Goal: Task Accomplishment & Management: Manage account settings

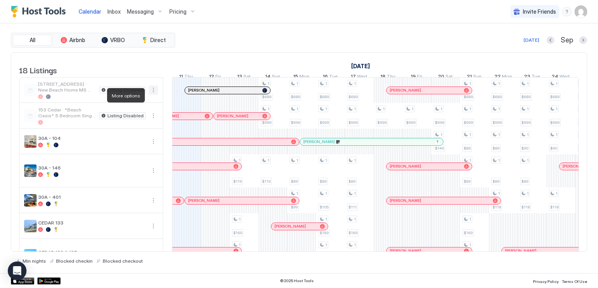
click at [154, 95] on button "More options" at bounding box center [153, 89] width 9 height 9
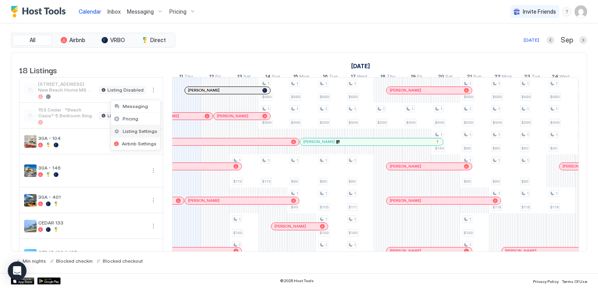
click at [139, 132] on span "Listing Settings" at bounding box center [140, 131] width 35 height 6
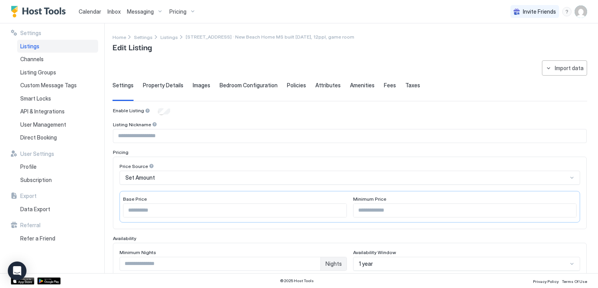
click at [37, 48] on span "Listings" at bounding box center [29, 46] width 19 height 7
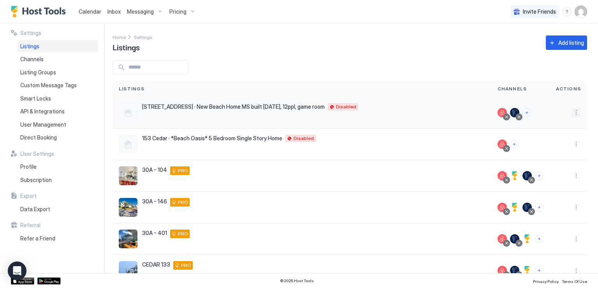
click at [571, 114] on button "More options" at bounding box center [575, 112] width 9 height 9
click at [548, 183] on span "Delete" at bounding box center [542, 186] width 14 height 6
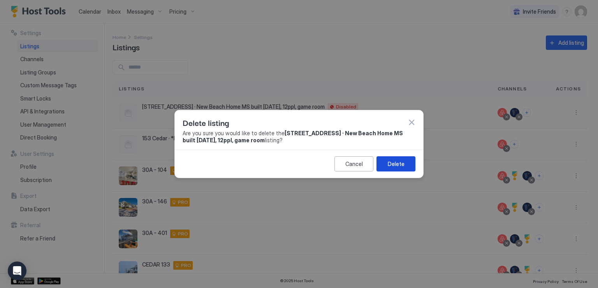
click at [398, 166] on div "Delete" at bounding box center [396, 164] width 17 height 8
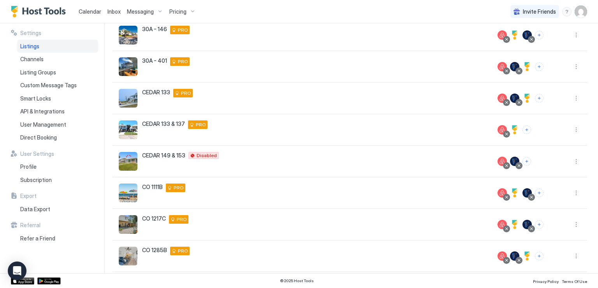
scroll to position [166, 0]
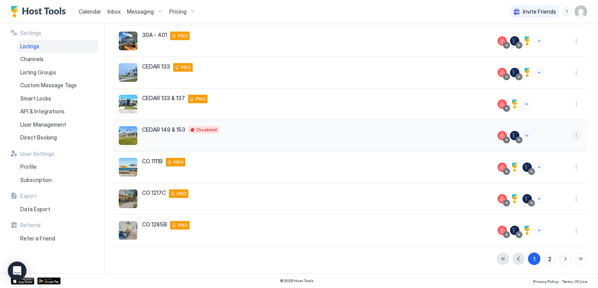
click at [571, 137] on button "More options" at bounding box center [575, 135] width 9 height 9
click at [554, 168] on span "Listing Settings" at bounding box center [552, 171] width 35 height 6
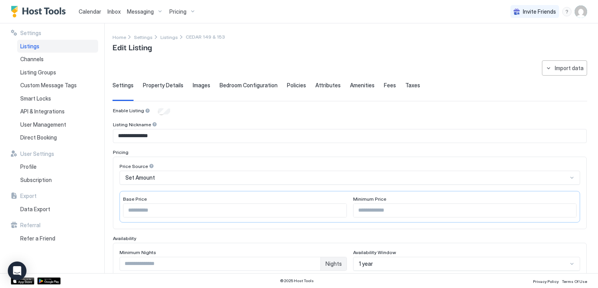
click at [149, 85] on span "Property Details" at bounding box center [163, 85] width 40 height 7
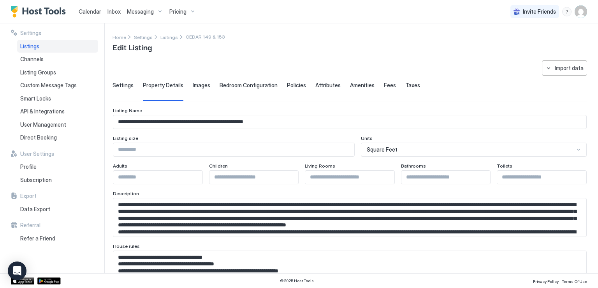
click at [168, 224] on textarea "Input Field" at bounding box center [346, 217] width 467 height 38
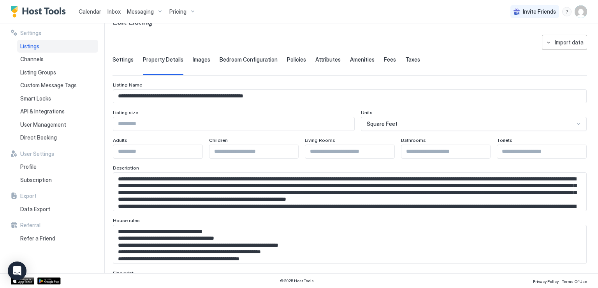
scroll to position [39, 0]
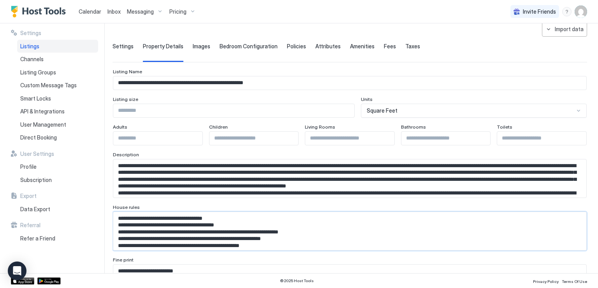
click at [223, 242] on textarea "Input Field" at bounding box center [346, 231] width 467 height 38
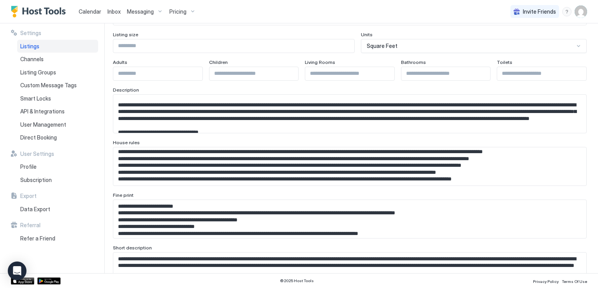
scroll to position [117, 0]
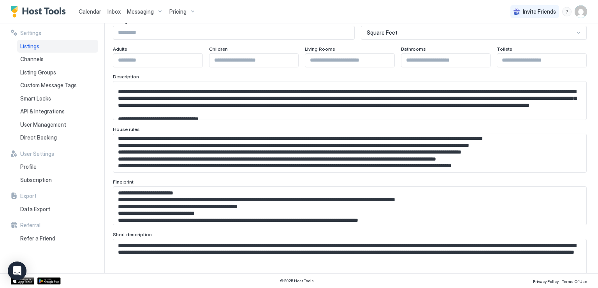
click at [259, 219] on textarea "Input Field" at bounding box center [346, 205] width 467 height 38
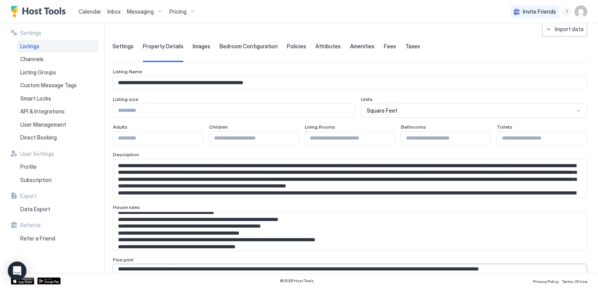
scroll to position [0, 0]
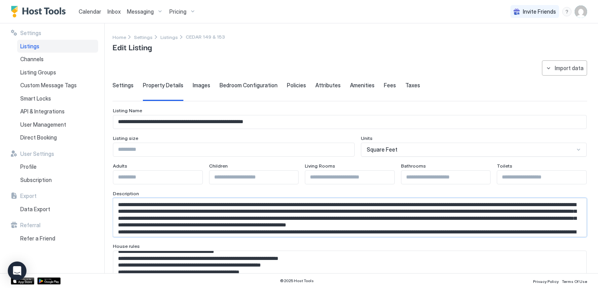
click at [322, 218] on textarea "Input Field" at bounding box center [346, 217] width 467 height 38
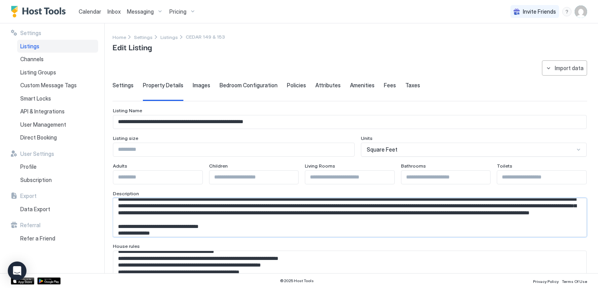
scroll to position [94, 0]
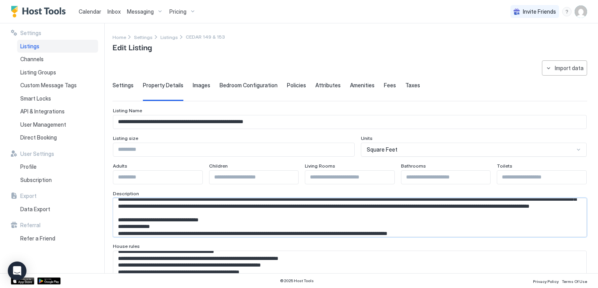
drag, startPoint x: 168, startPoint y: 204, endPoint x: 173, endPoint y: 205, distance: 4.4
click at [173, 205] on textarea "Input Field" at bounding box center [346, 217] width 467 height 38
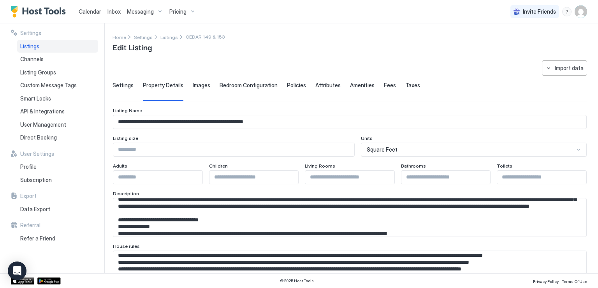
scroll to position [39, 0]
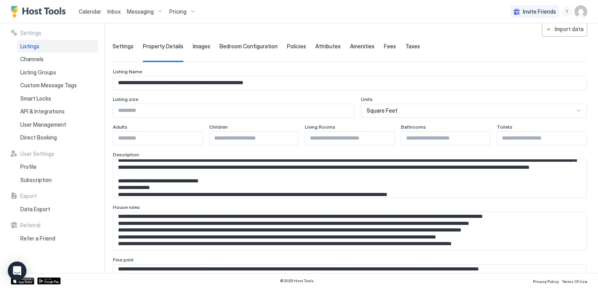
click at [134, 237] on textarea "Input Field" at bounding box center [346, 231] width 467 height 38
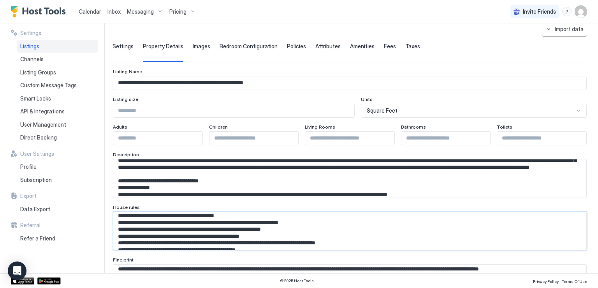
scroll to position [3, 0]
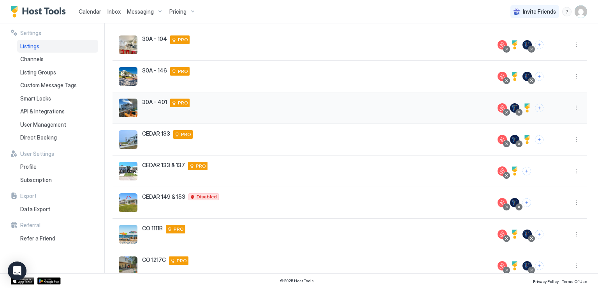
scroll to position [117, 0]
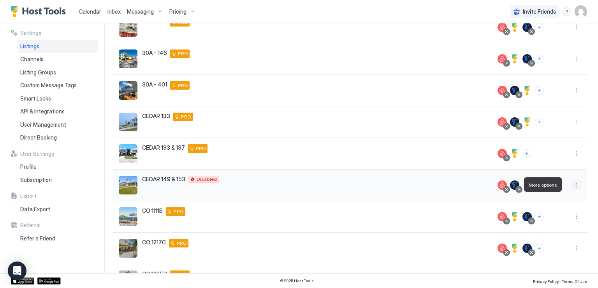
click at [571, 186] on button "More options" at bounding box center [575, 184] width 9 height 9
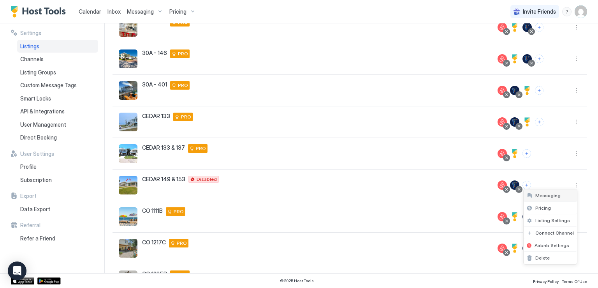
click at [552, 195] on span "Messaging" at bounding box center [547, 195] width 25 height 6
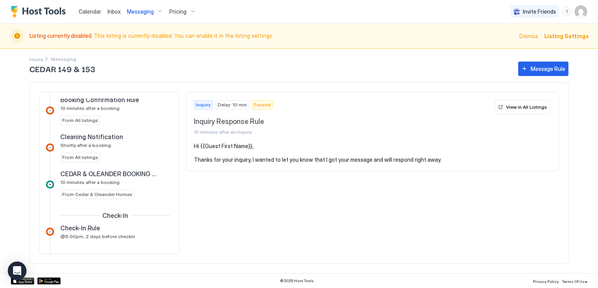
scroll to position [233, 0]
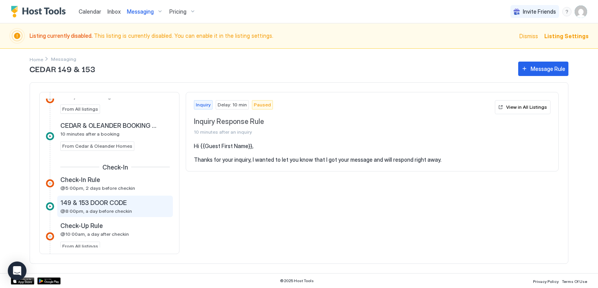
click at [127, 202] on div "149 & 153 DOOR CODE" at bounding box center [109, 202] width 98 height 8
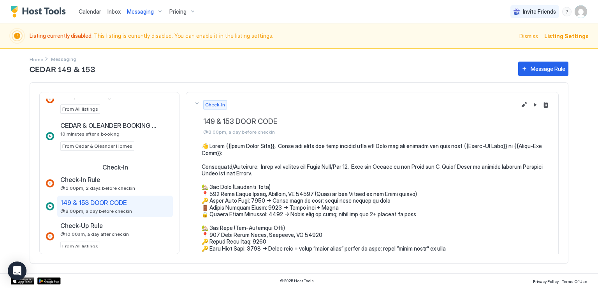
click at [237, 177] on pre at bounding box center [376, 241] width 349 height 198
click at [239, 170] on pre at bounding box center [376, 241] width 349 height 198
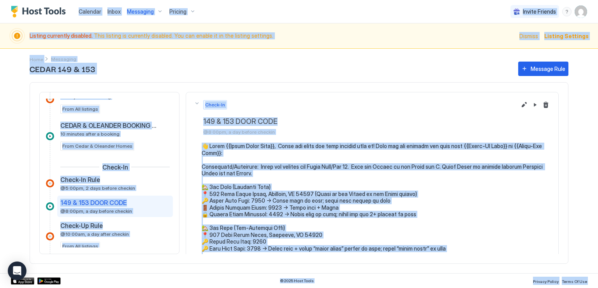
click at [239, 170] on pre at bounding box center [376, 241] width 349 height 198
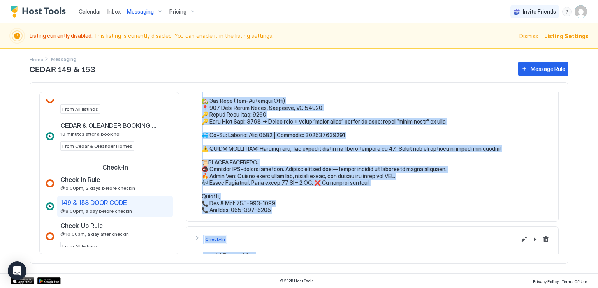
scroll to position [150, 0]
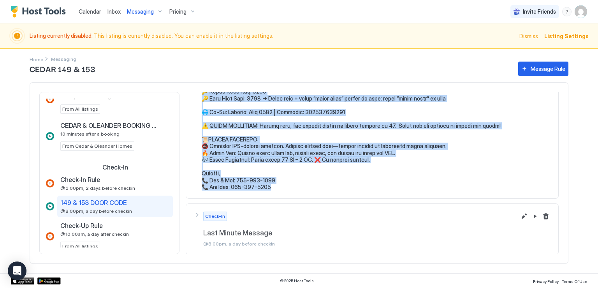
drag, startPoint x: 204, startPoint y: 146, endPoint x: 273, endPoint y: 189, distance: 81.1
click at [273, 189] on pre at bounding box center [376, 92] width 349 height 198
copy pre "👋 Lorem {{Ipsum Dolor Sita}}, Conse adi elits doe temp incidid utla et! Dolo ma…"
